Goal: Navigation & Orientation: Find specific page/section

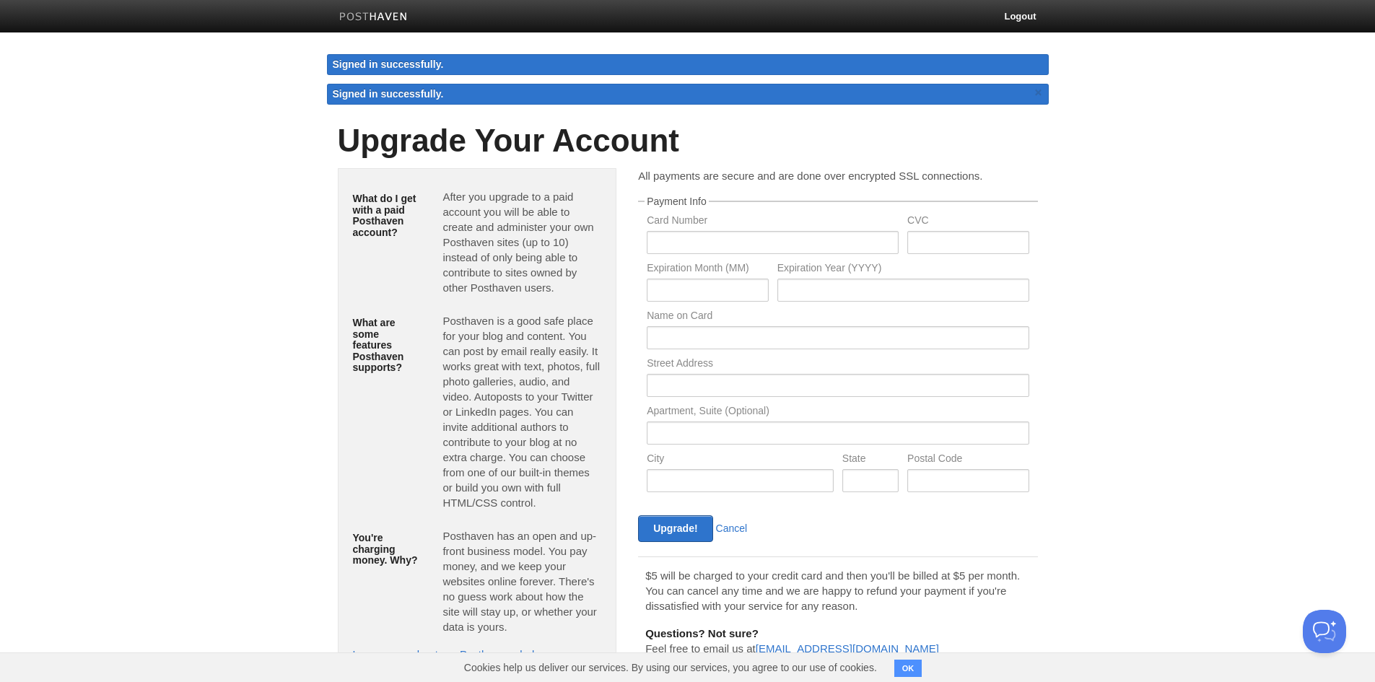
click at [376, 17] on img at bounding box center [373, 17] width 69 height 11
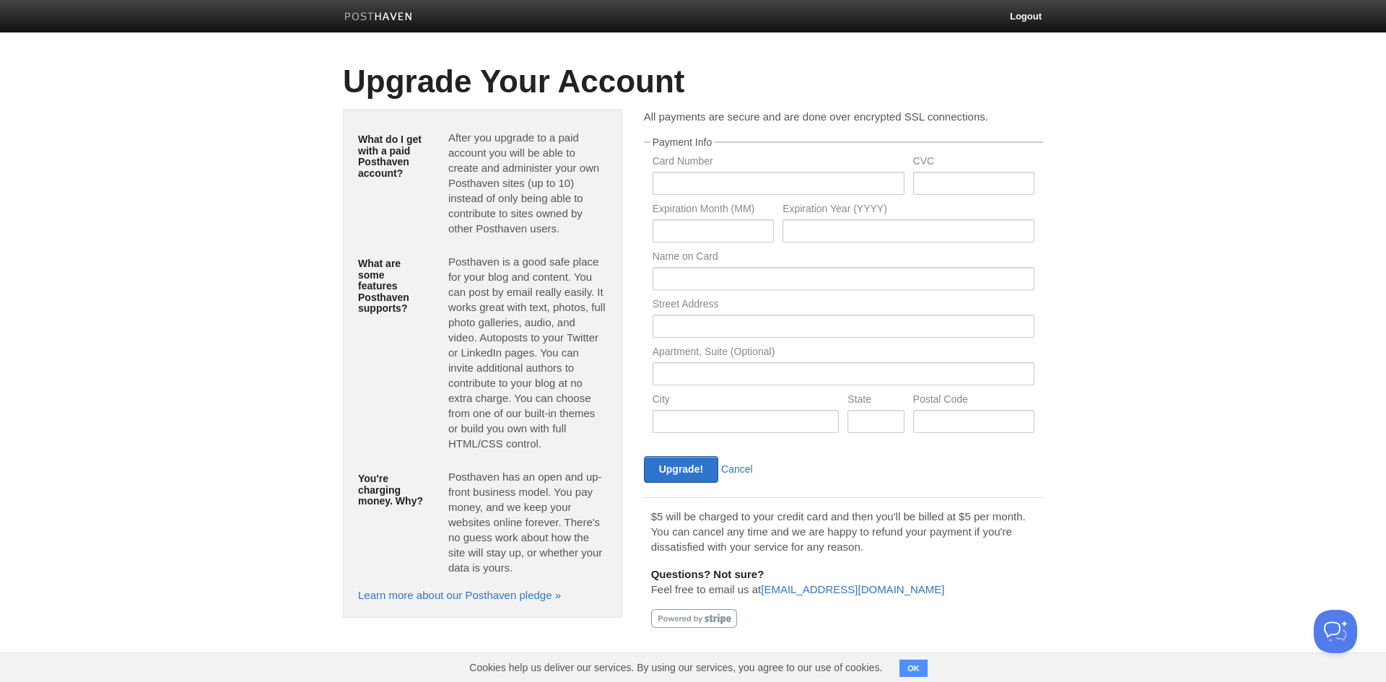
drag, startPoint x: 911, startPoint y: 666, endPoint x: 922, endPoint y: 657, distance: 14.3
click at [910, 666] on button "OK" at bounding box center [913, 668] width 28 height 17
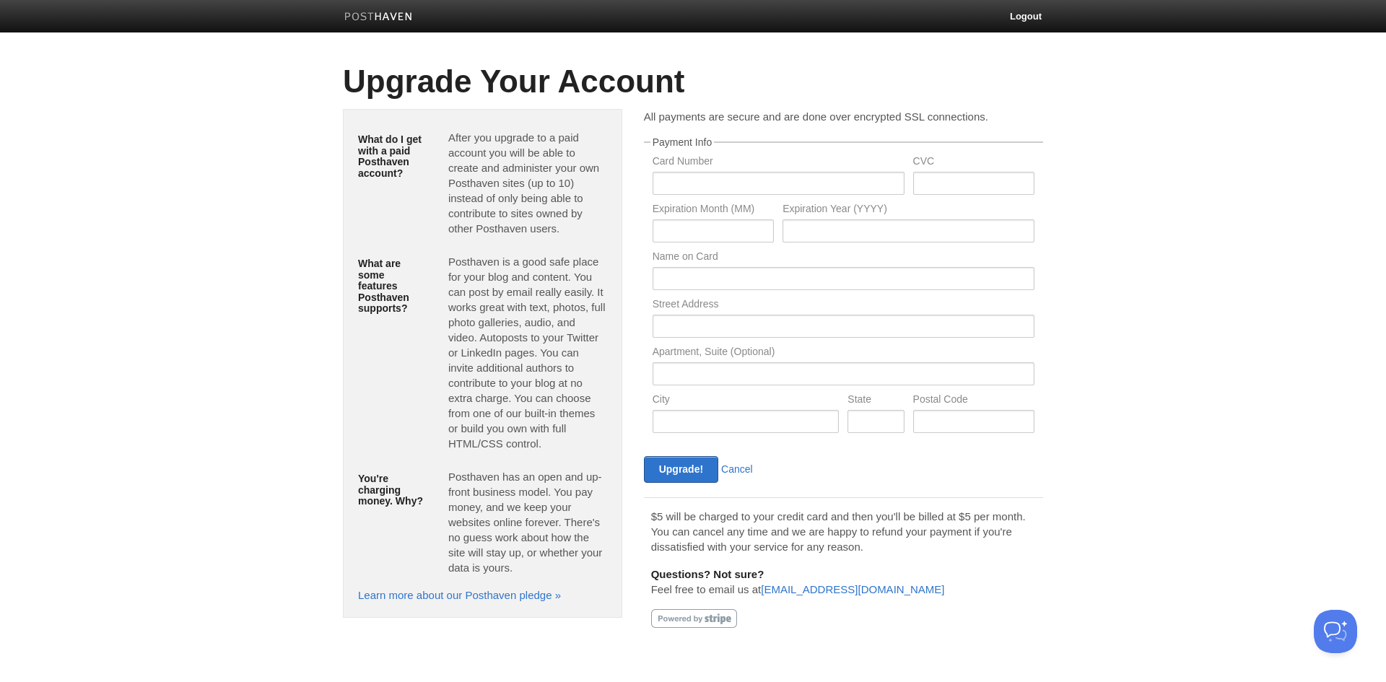
click at [1090, 527] on body "Logout Create a new site Edit your user profile Edit your account Upgrade your …" at bounding box center [693, 334] width 1386 height 668
click at [513, 270] on p "Posthaven is a good safe place for your blog and content. You can post by email…" at bounding box center [527, 352] width 159 height 197
